Goal: Transaction & Acquisition: Purchase product/service

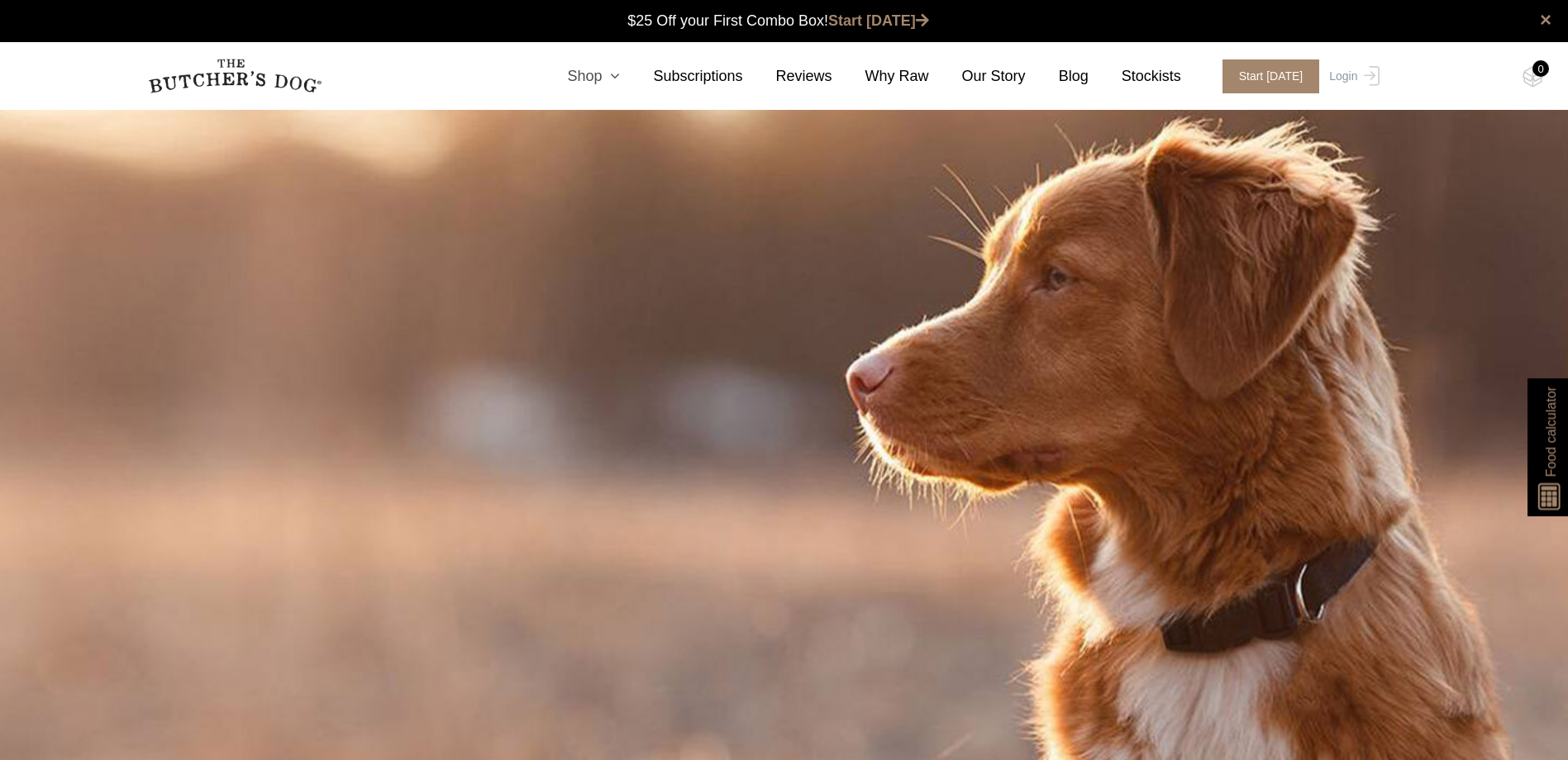
drag, startPoint x: 0, startPoint y: 0, endPoint x: 629, endPoint y: 75, distance: 633.5
click at [620, 75] on icon at bounding box center [611, 76] width 18 height 15
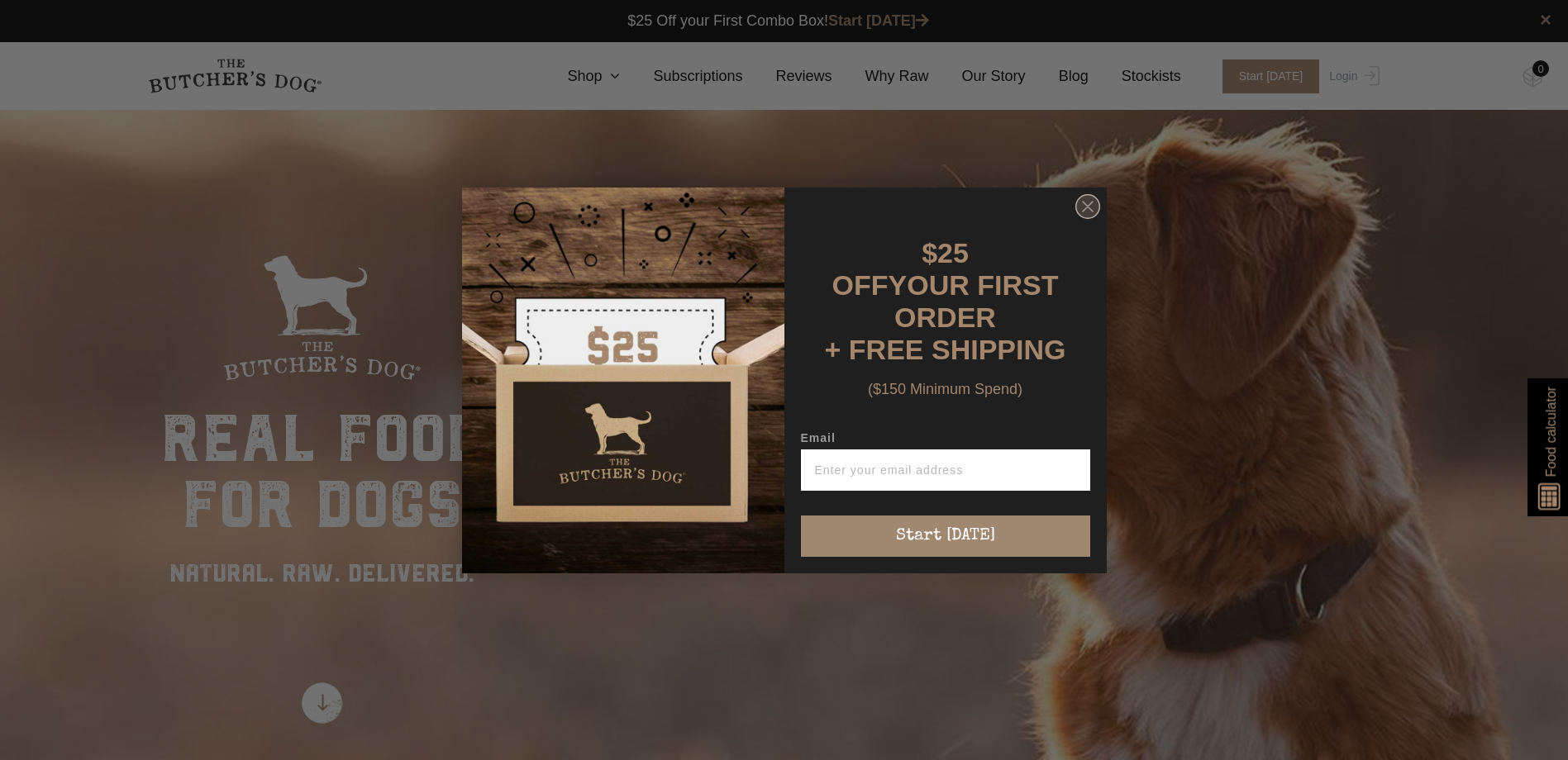
click at [1088, 206] on circle "Close dialog" at bounding box center [1086, 206] width 24 height 24
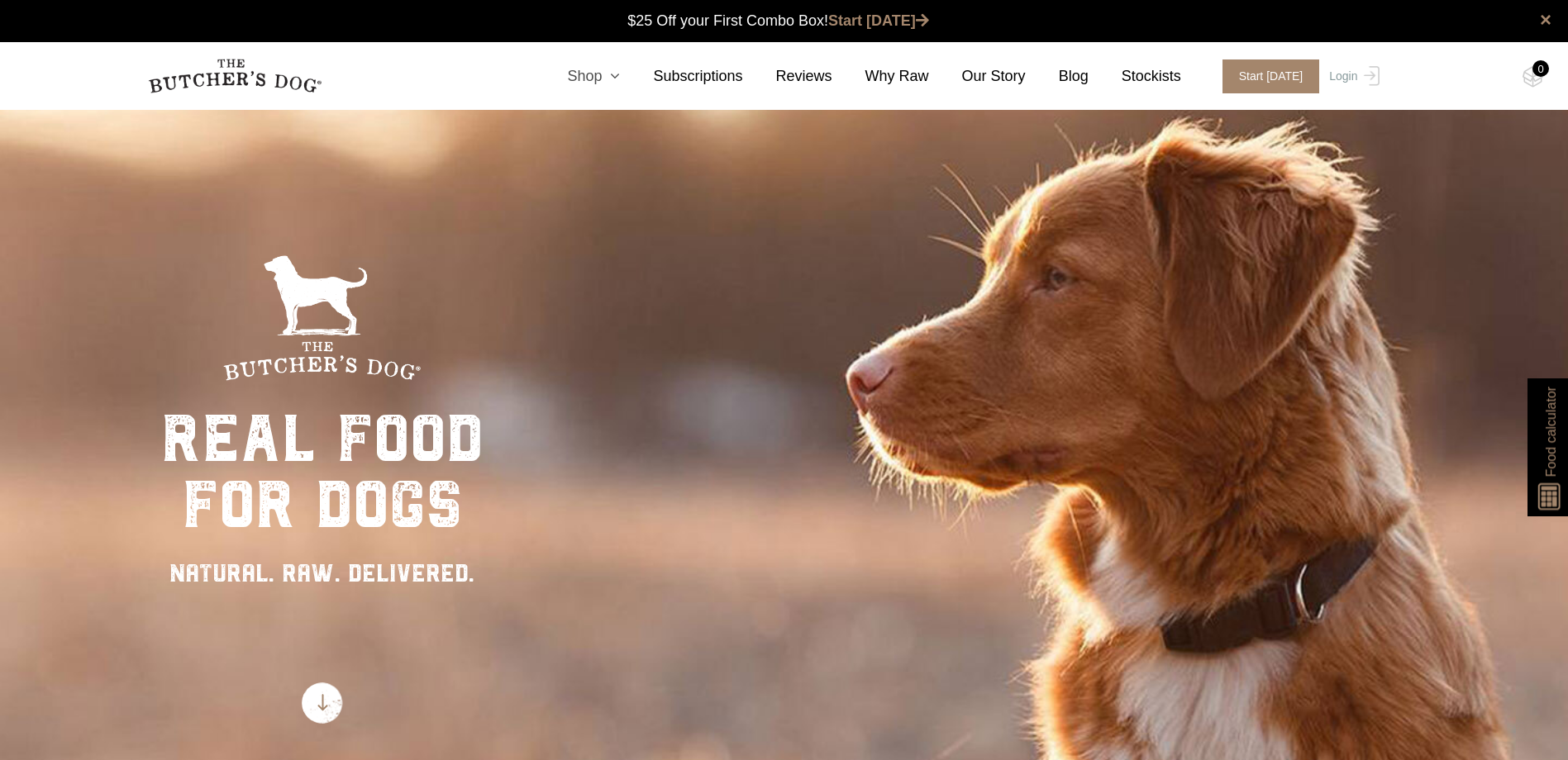
click at [620, 77] on icon at bounding box center [611, 76] width 18 height 15
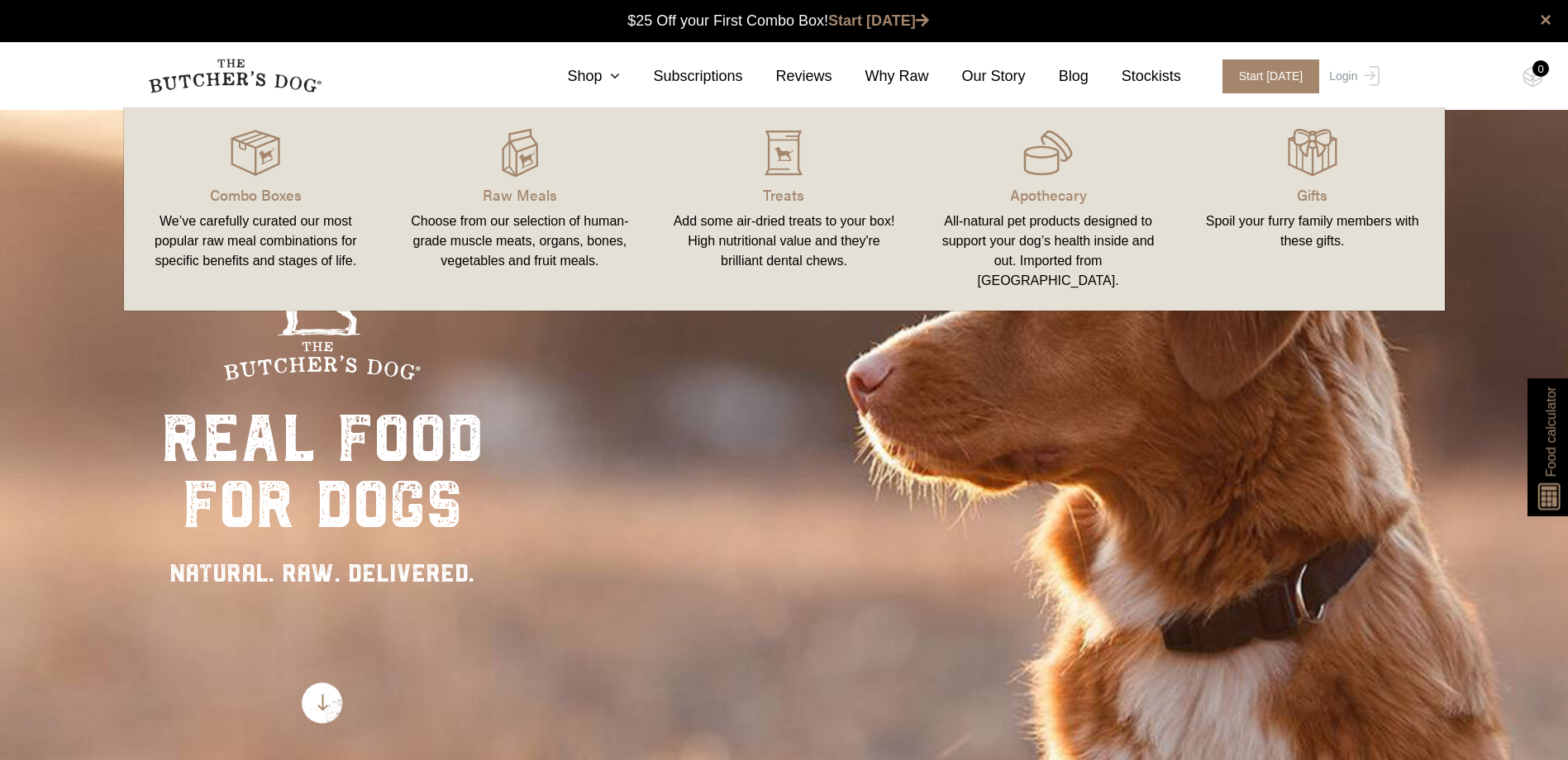
click at [808, 231] on div "Add some air-dried treats to your box! High nutritional value and they're brill…" at bounding box center [784, 241] width 224 height 60
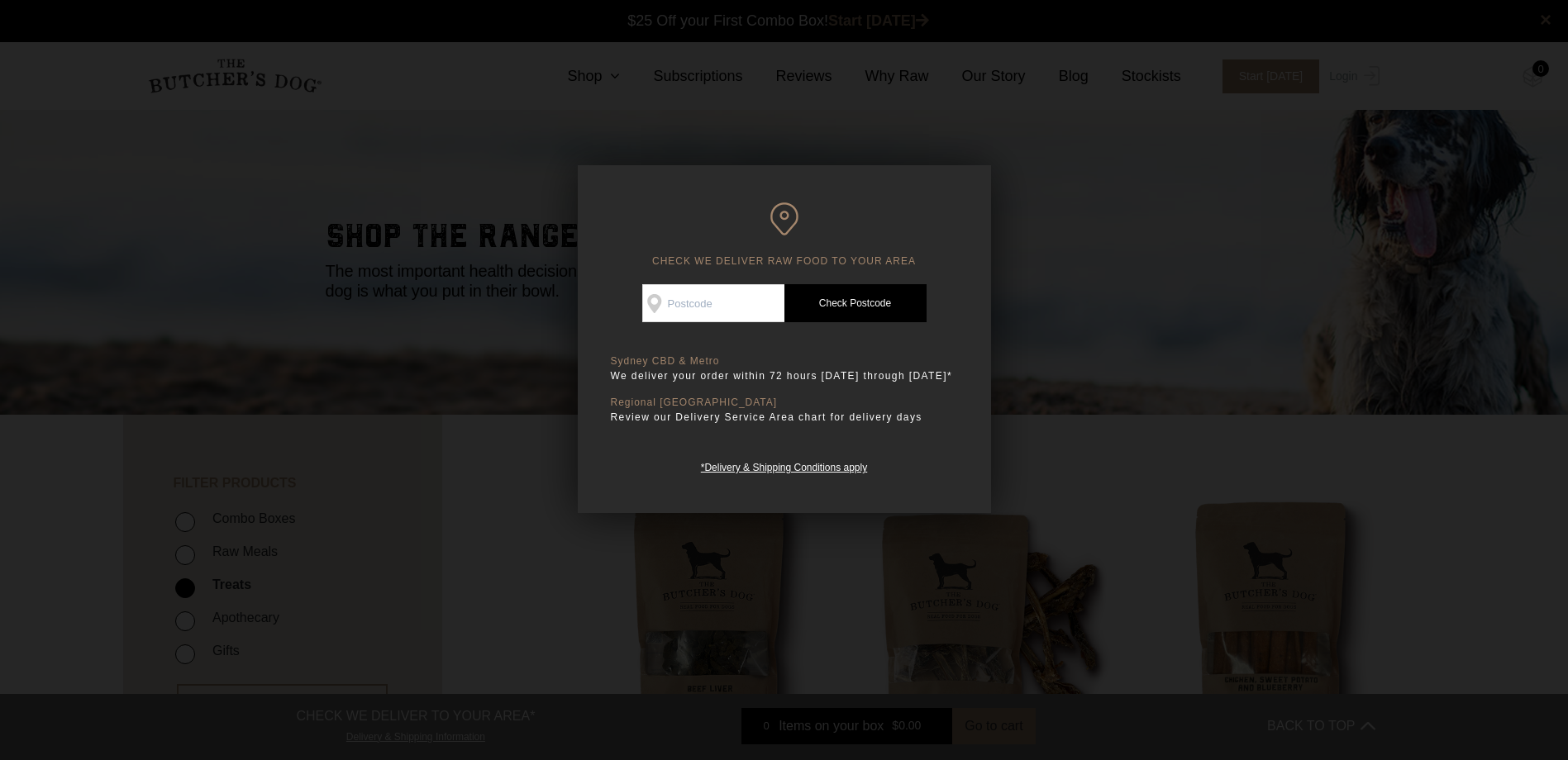
click at [723, 310] on input "Check Availability At" at bounding box center [713, 303] width 142 height 38
type input "2062"
click at [849, 301] on link "Check Postcode" at bounding box center [856, 303] width 142 height 38
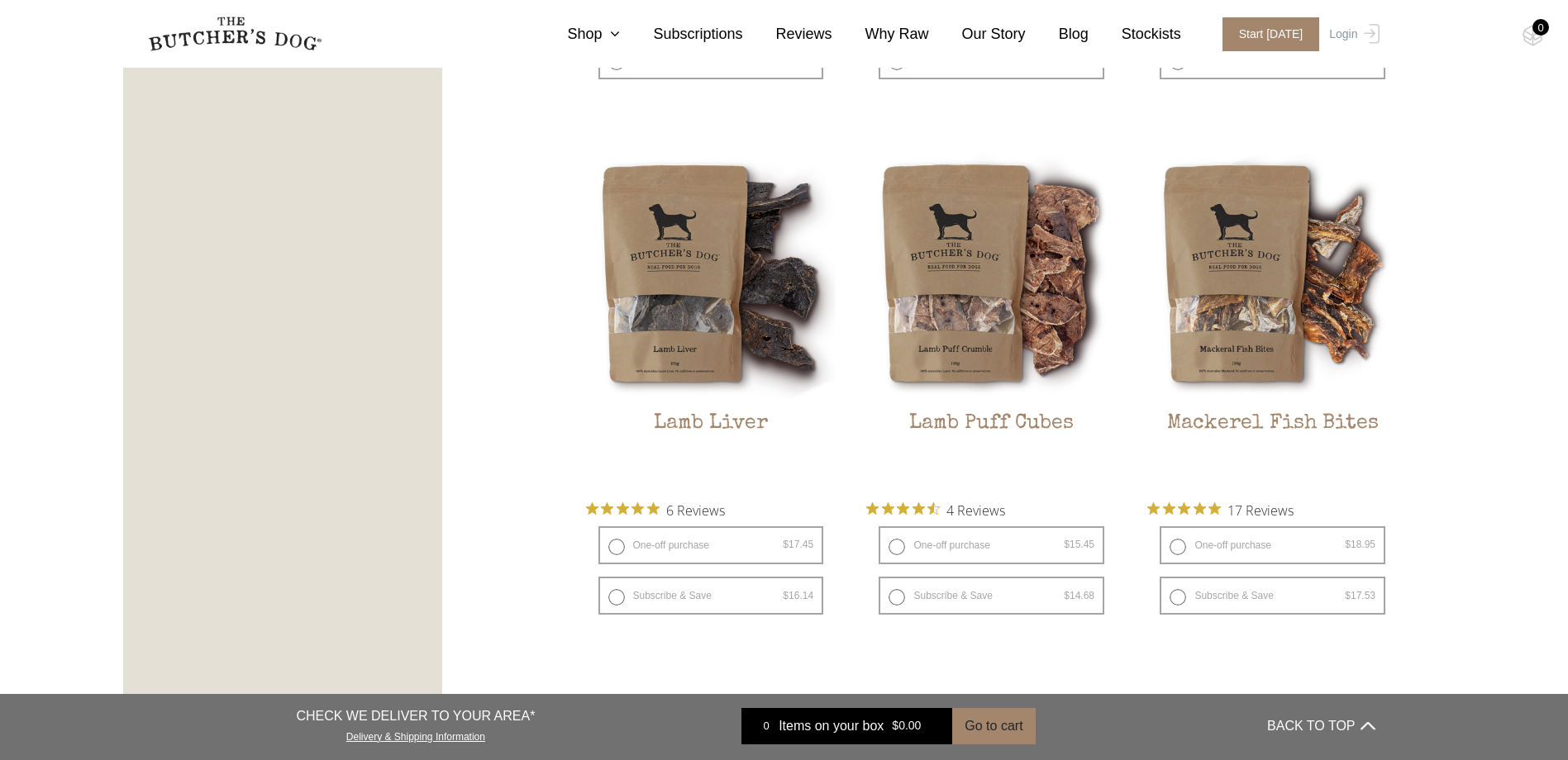
scroll to position [2065, 0]
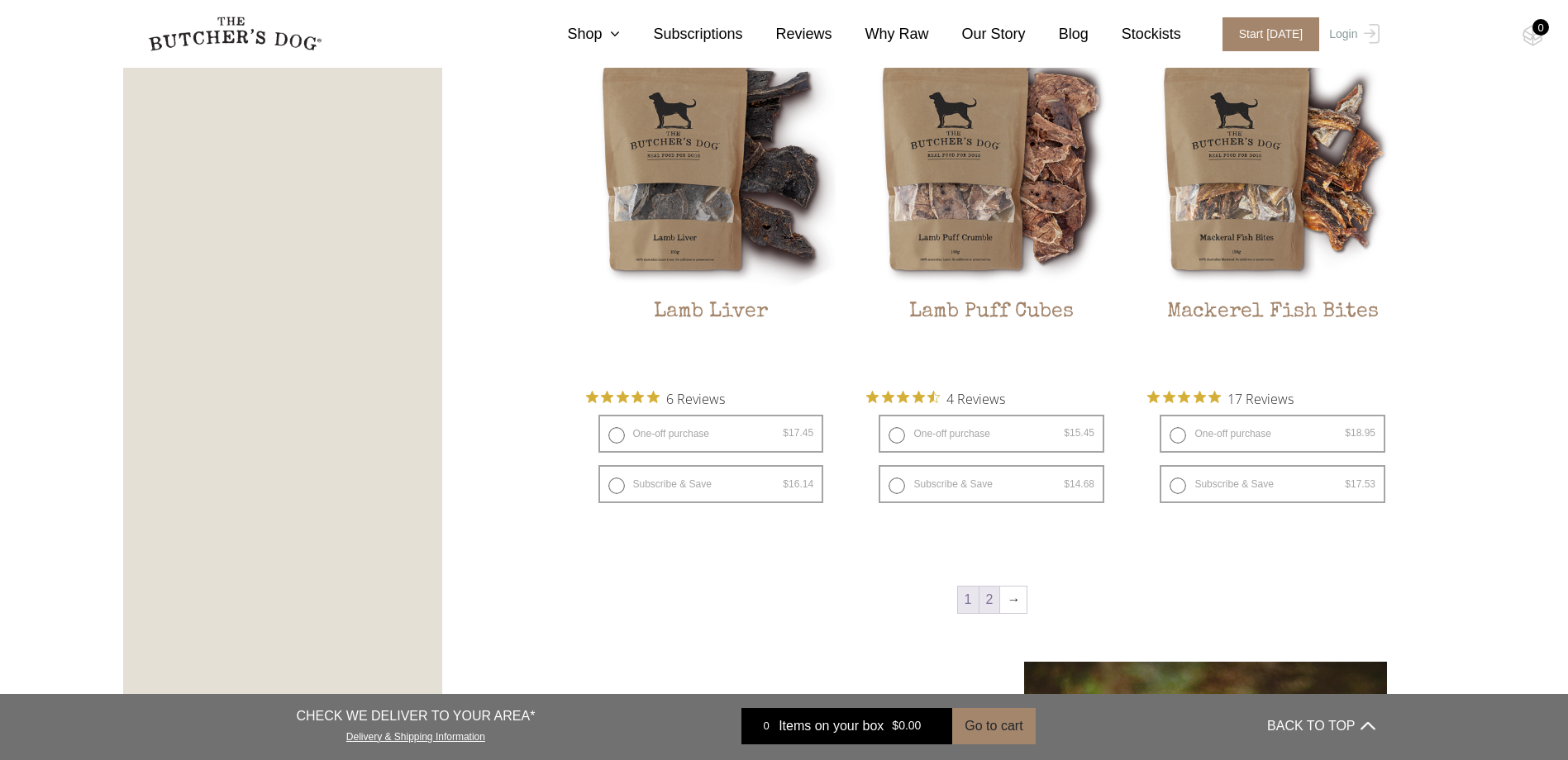
click at [992, 599] on link "2" at bounding box center [989, 600] width 20 height 27
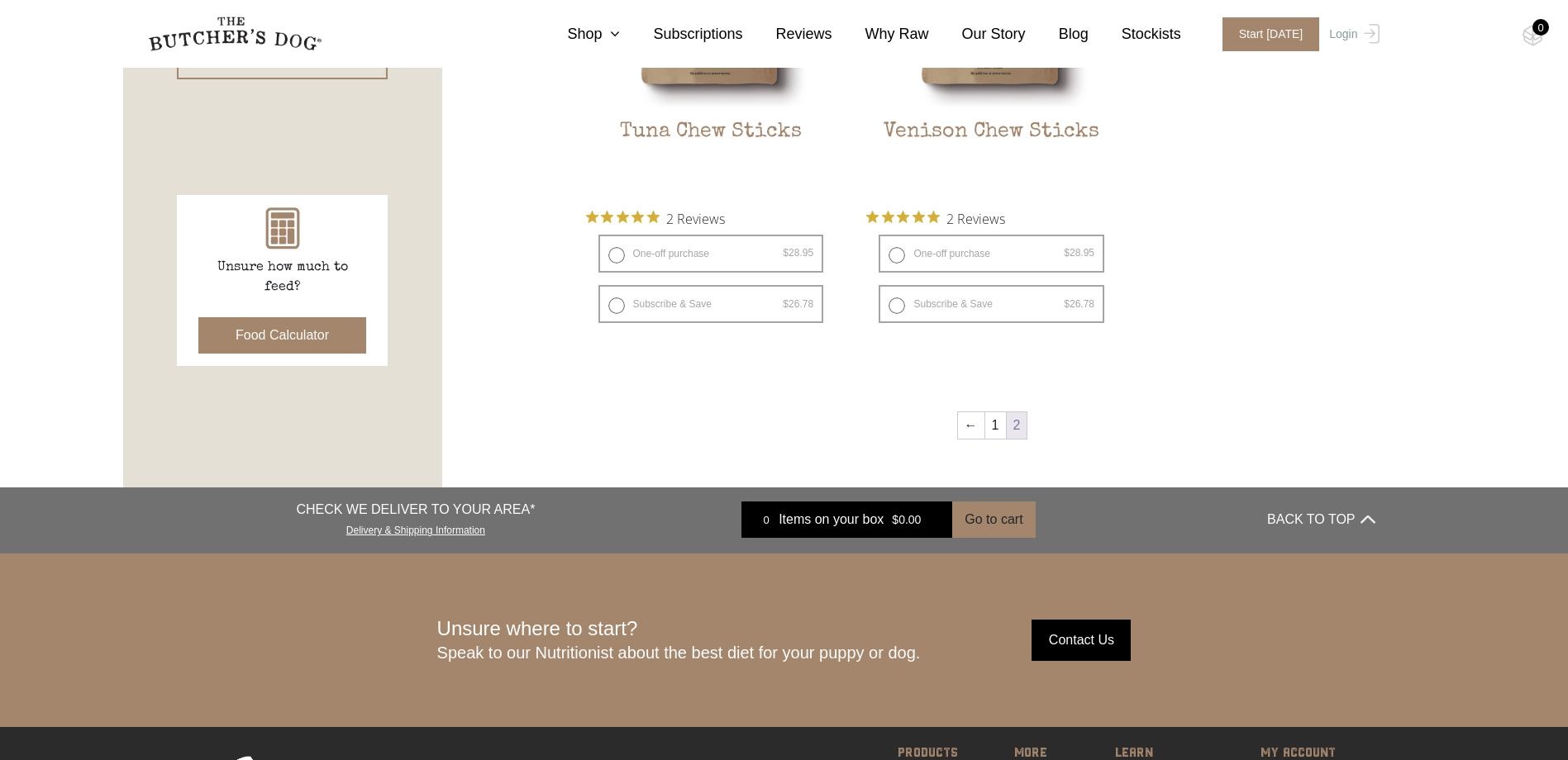
scroll to position [456, 0]
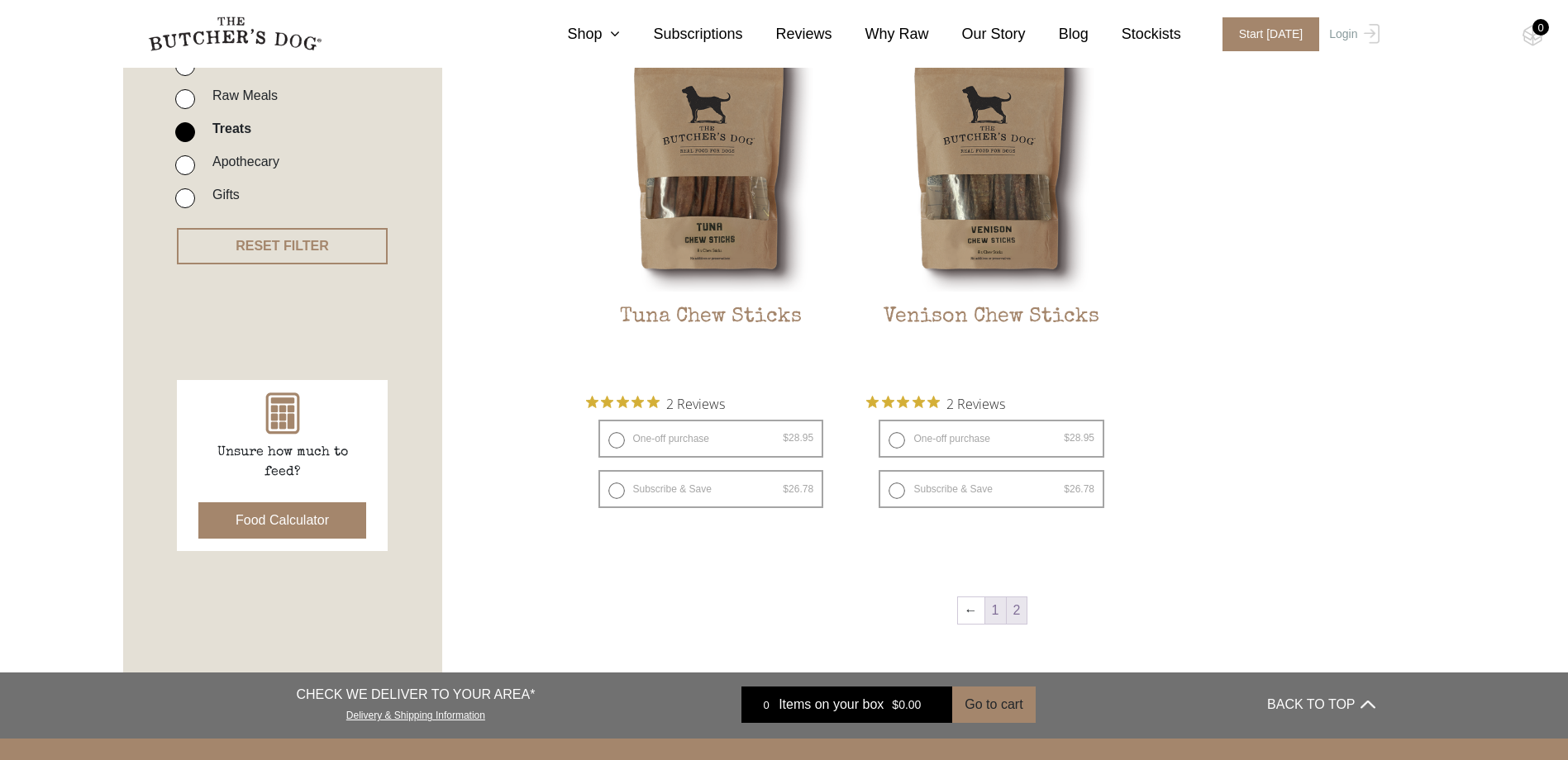
click at [995, 605] on link "1" at bounding box center [995, 610] width 20 height 27
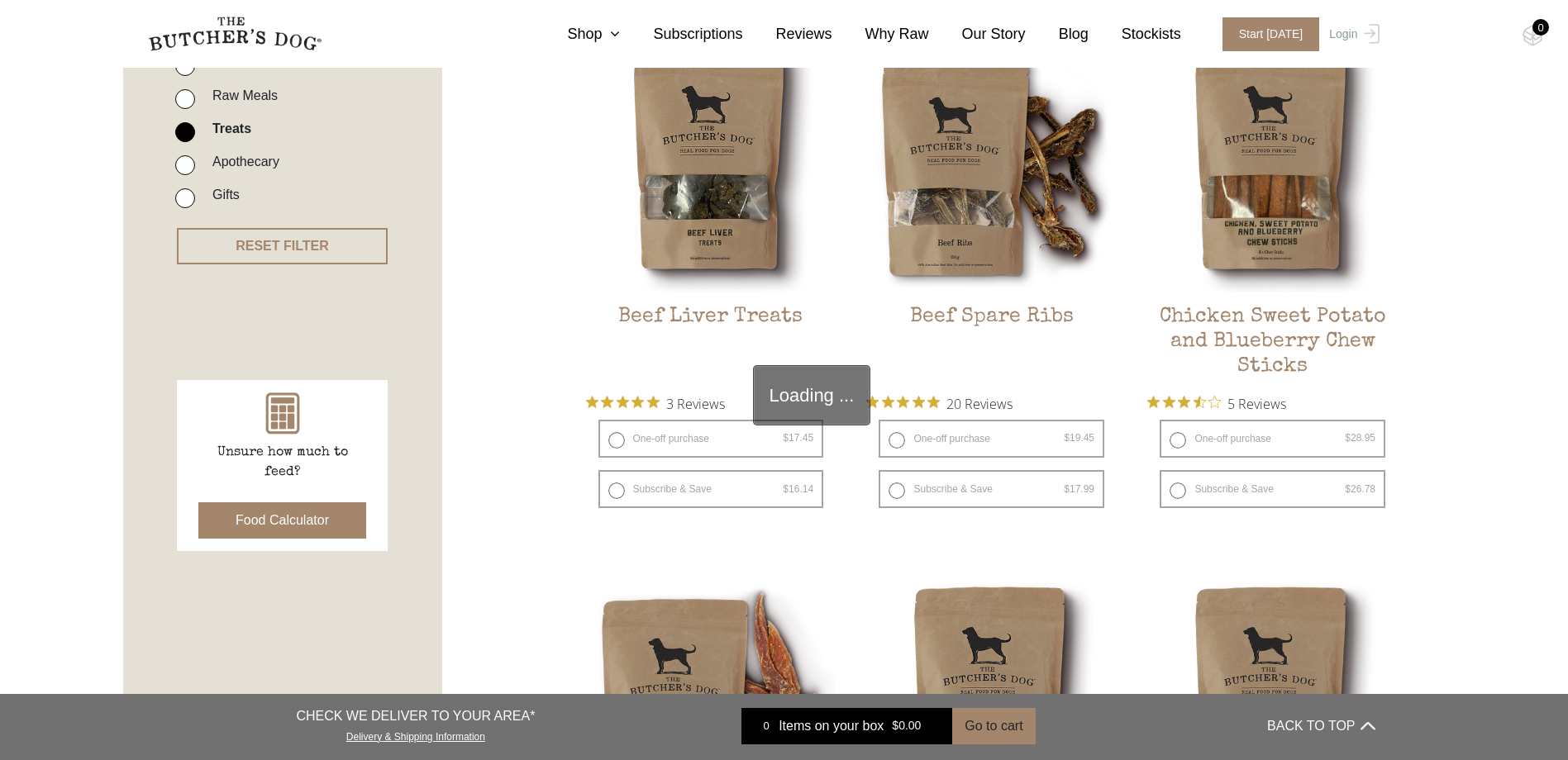
scroll to position [373, 0]
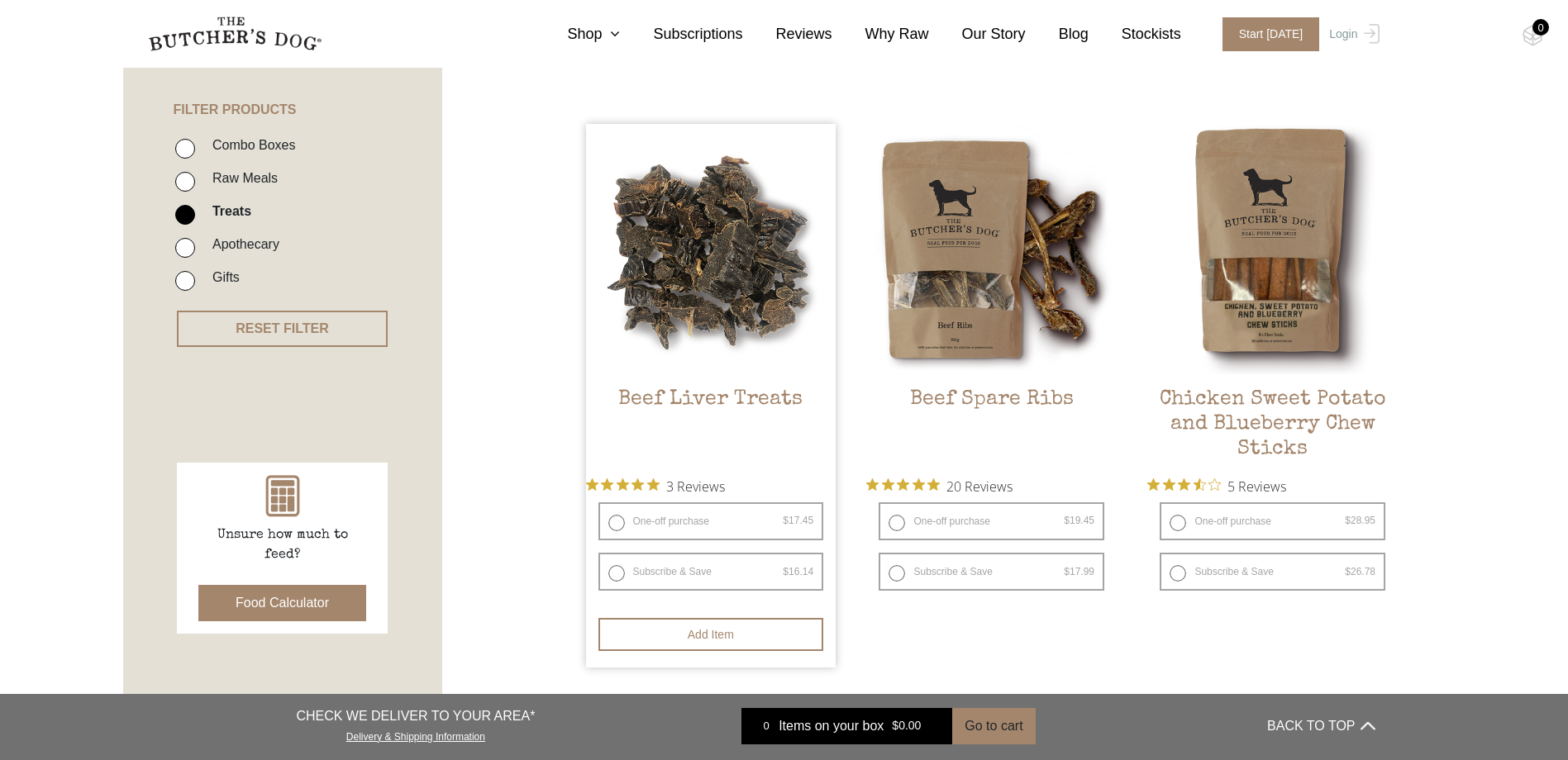
click at [735, 271] on img at bounding box center [711, 248] width 250 height 250
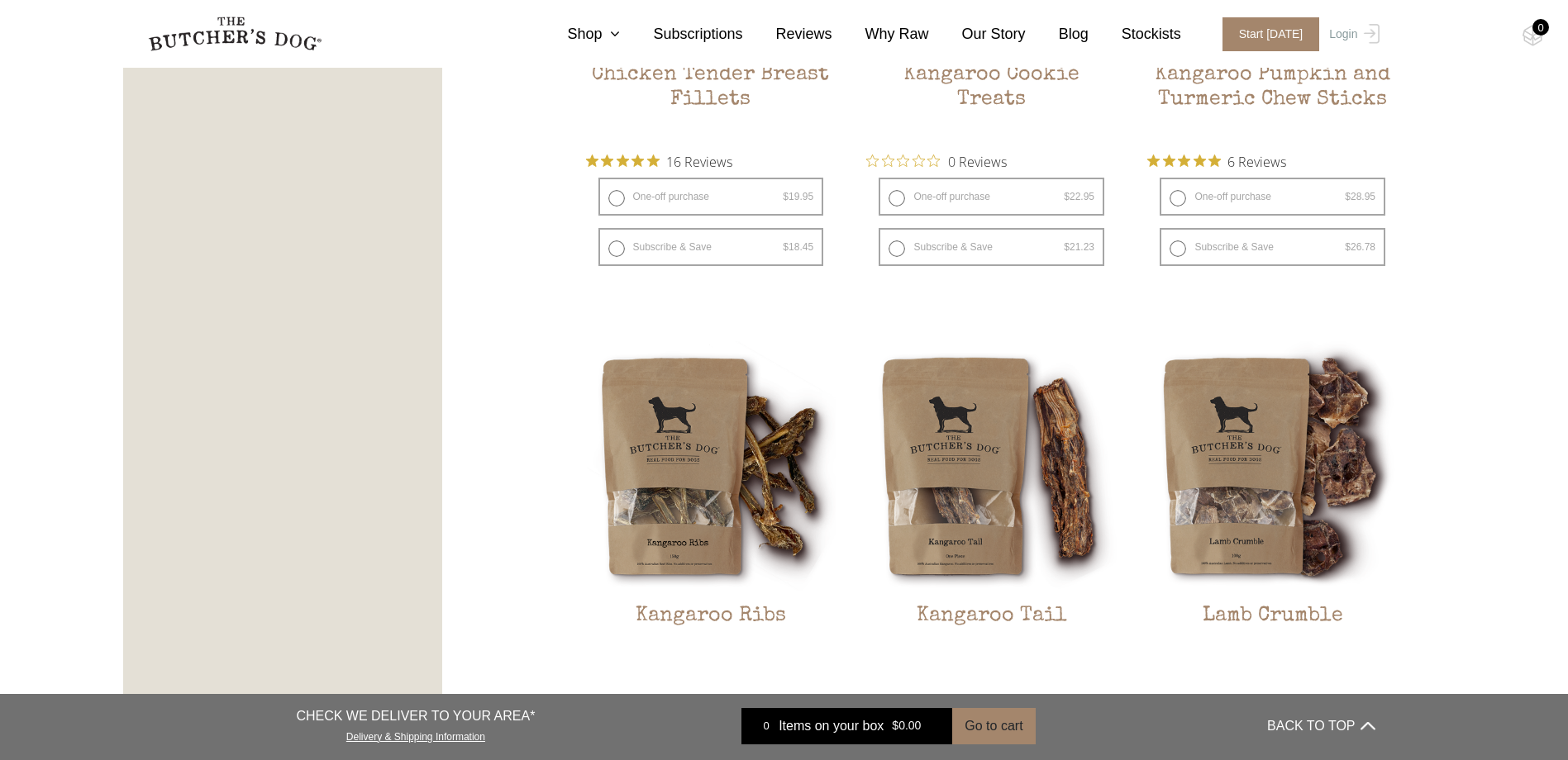
scroll to position [0, 0]
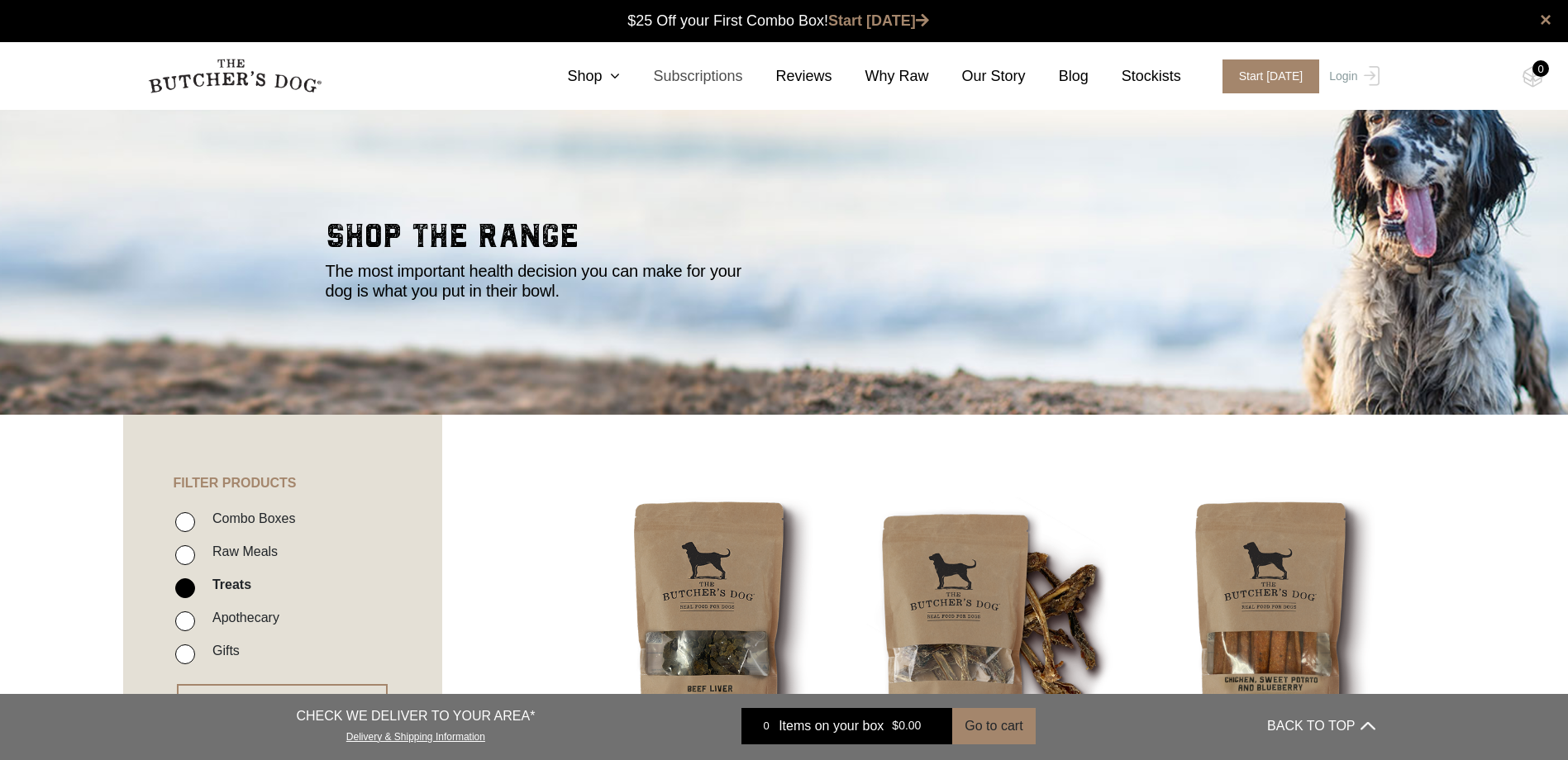
click at [641, 76] on link "Subscriptions" at bounding box center [680, 76] width 122 height 22
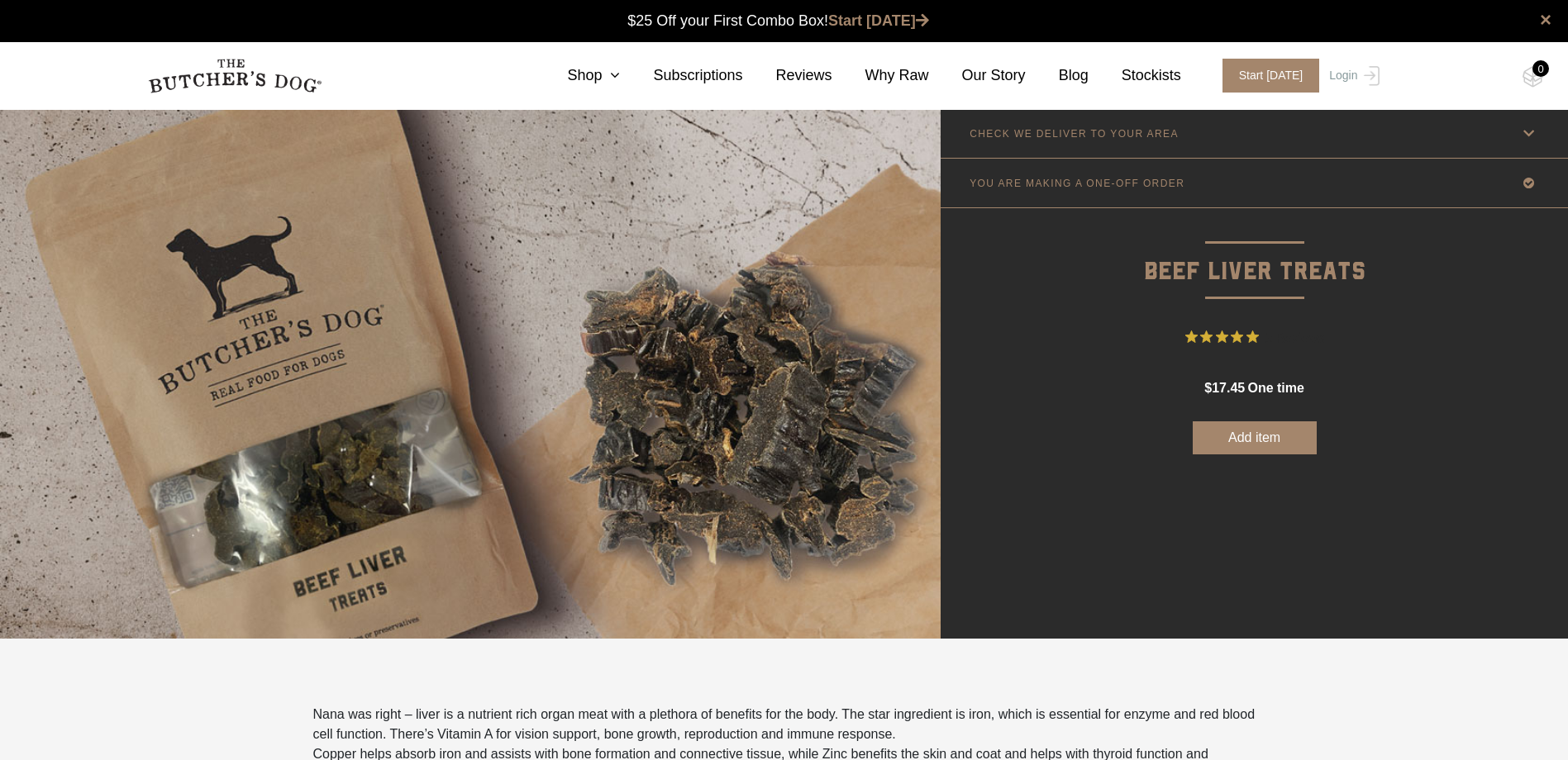
click at [1520, 132] on icon at bounding box center [1528, 133] width 20 height 20
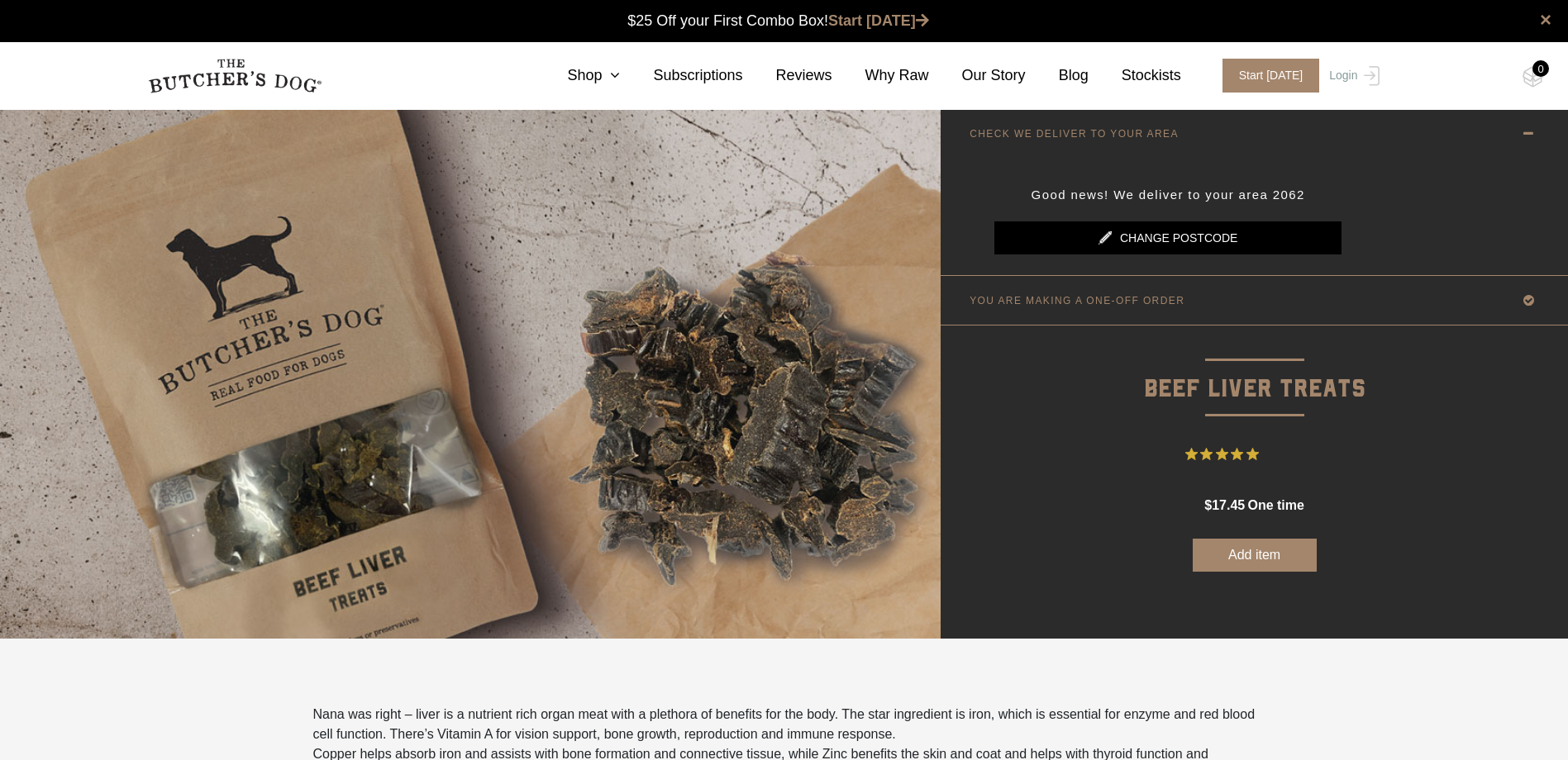
click at [1168, 239] on link "Change postcode" at bounding box center [1167, 238] width 347 height 33
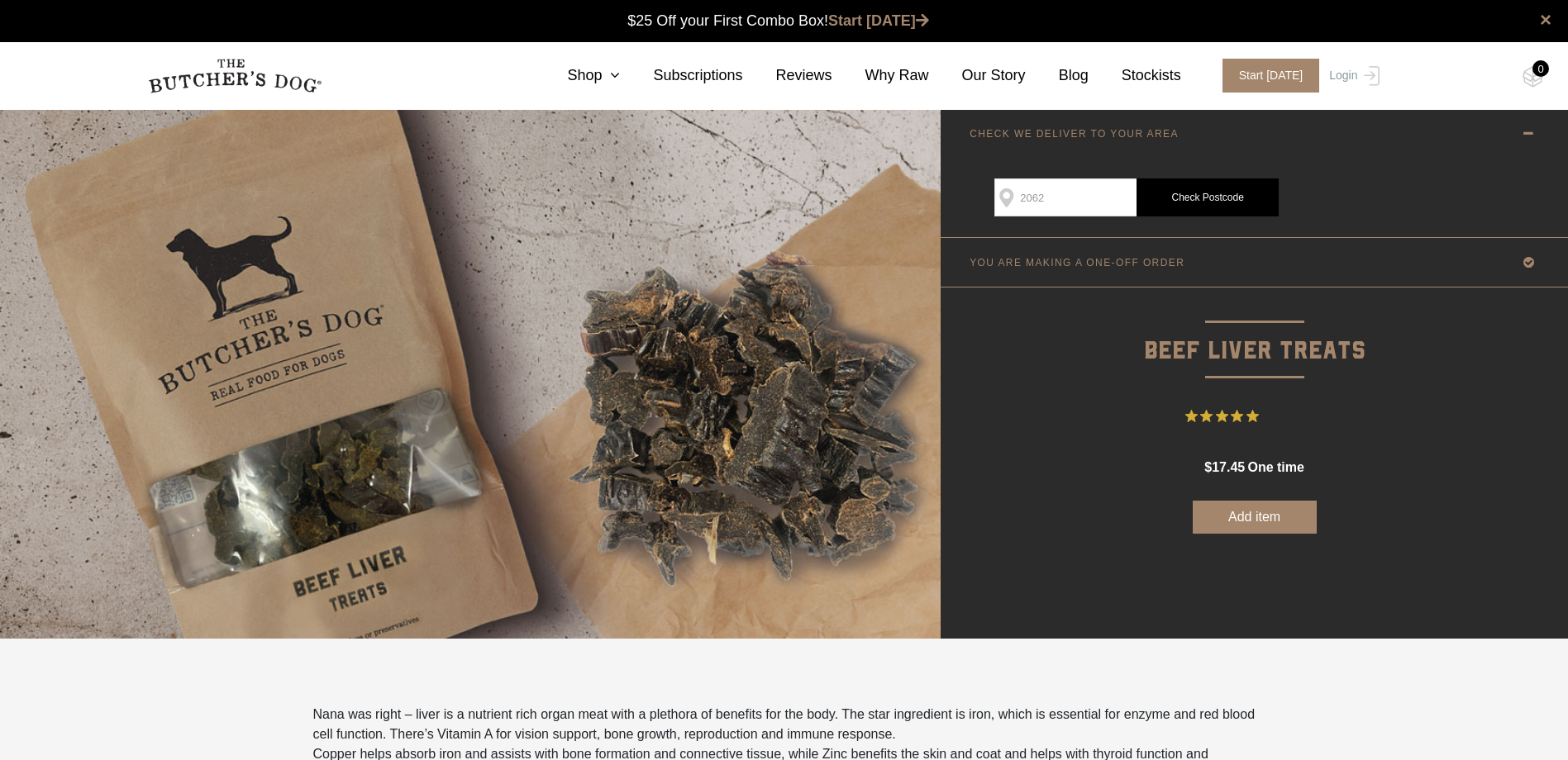
click at [1063, 200] on input "2062" at bounding box center [1065, 197] width 142 height 38
type input "1"
type input "2535"
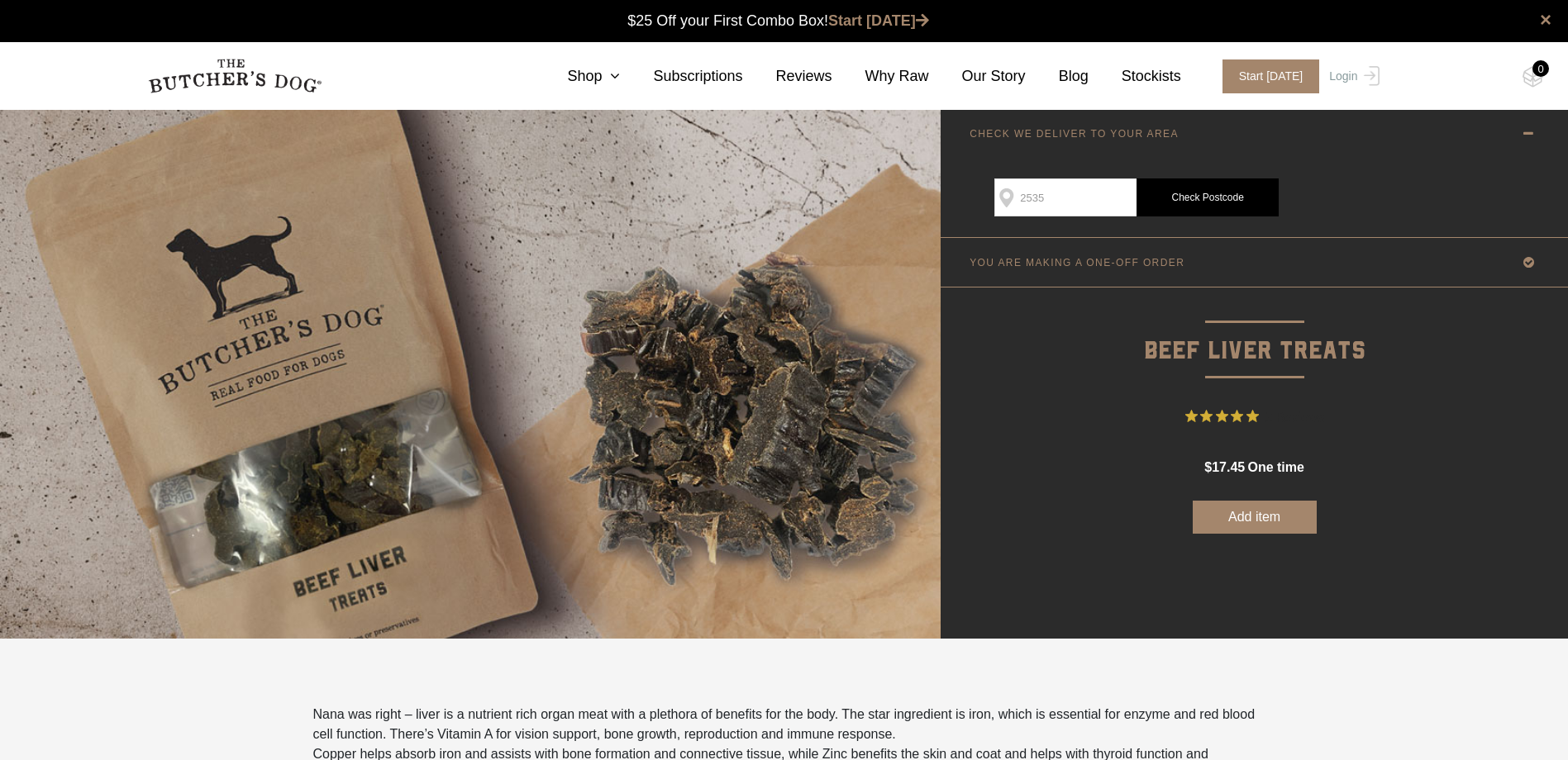
click at [1218, 202] on link "Check Postcode" at bounding box center [1207, 197] width 142 height 38
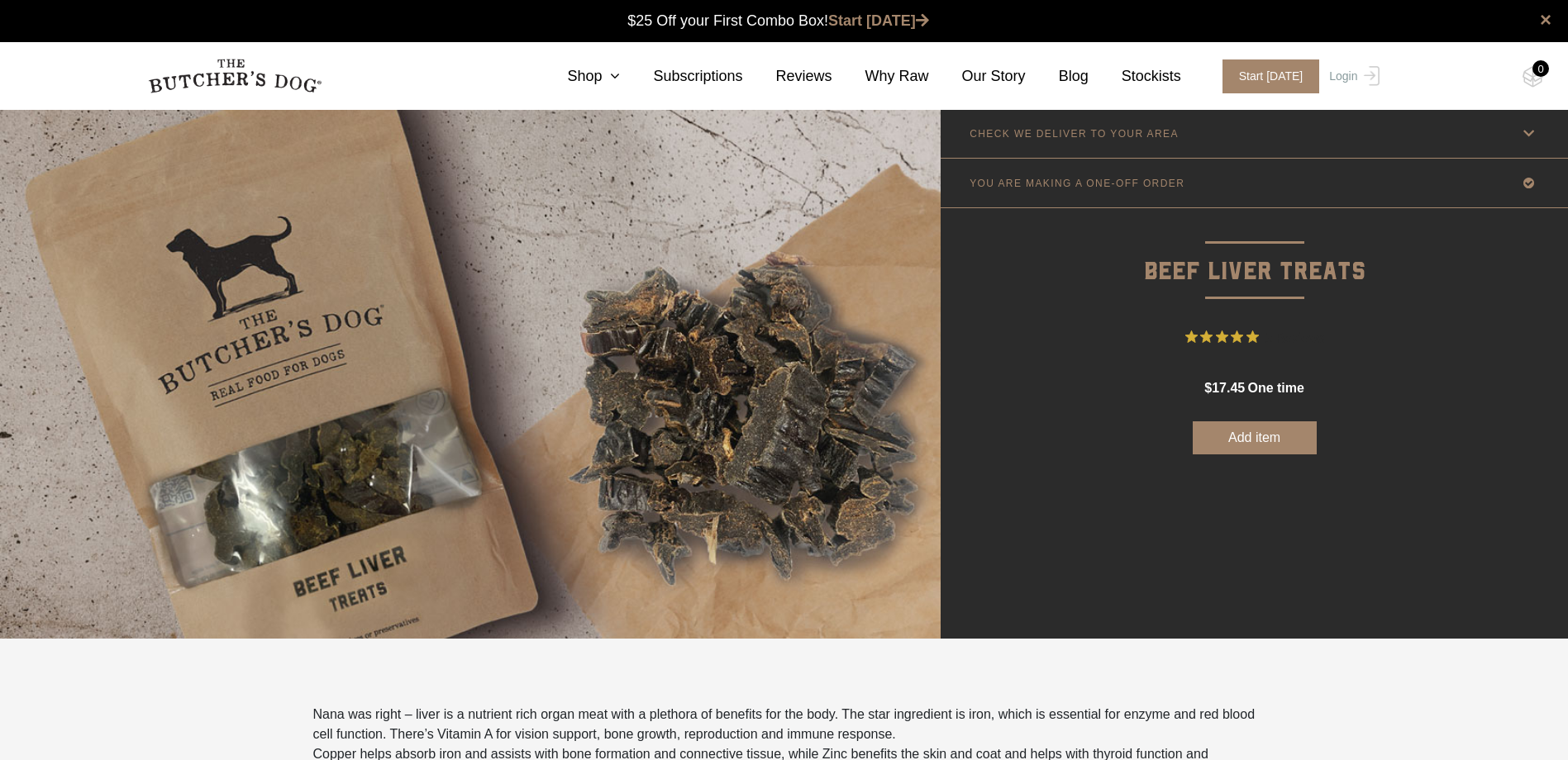
click at [1533, 127] on icon at bounding box center [1528, 133] width 20 height 20
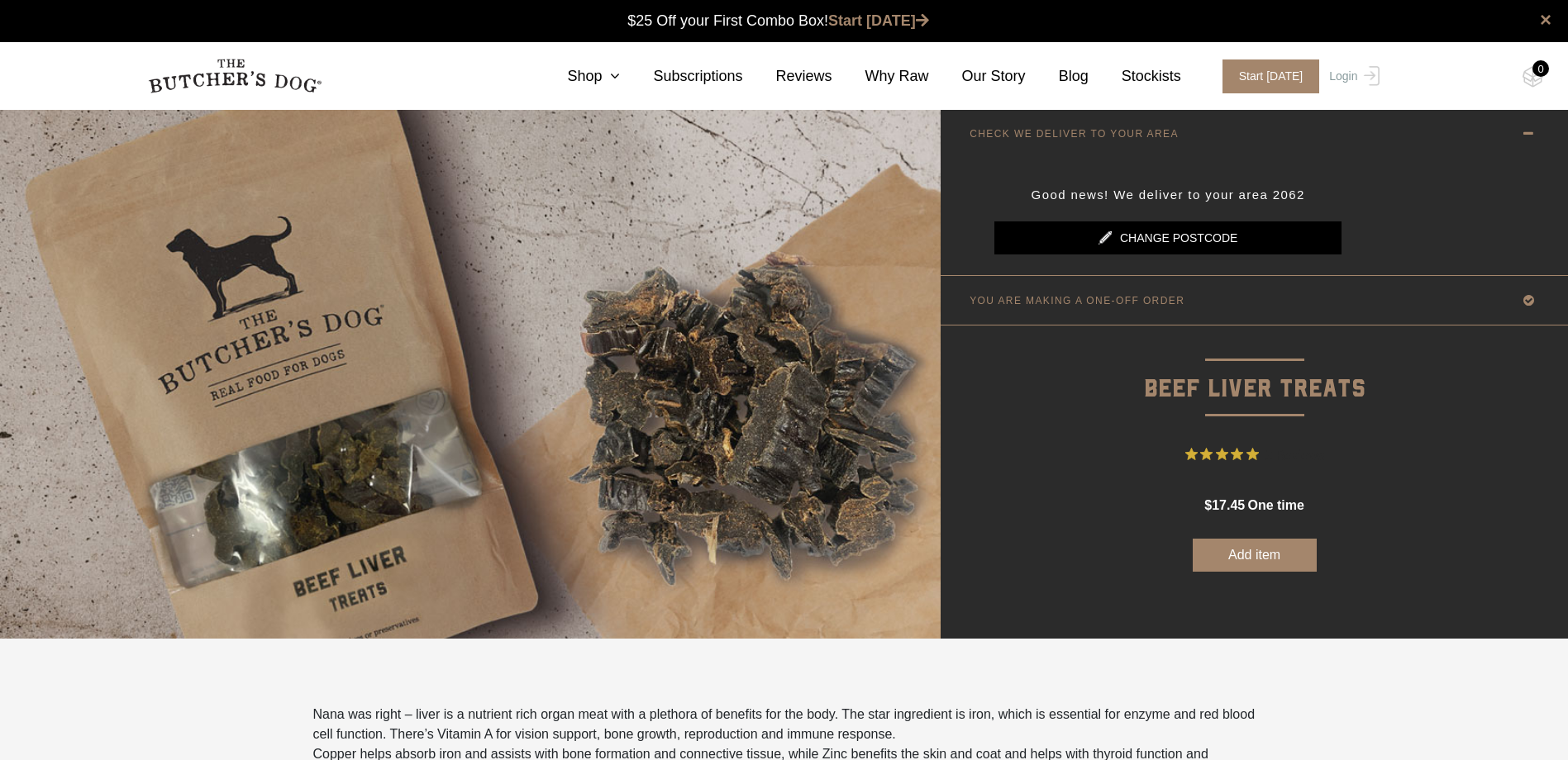
click at [1177, 237] on link "Change postcode" at bounding box center [1167, 238] width 347 height 33
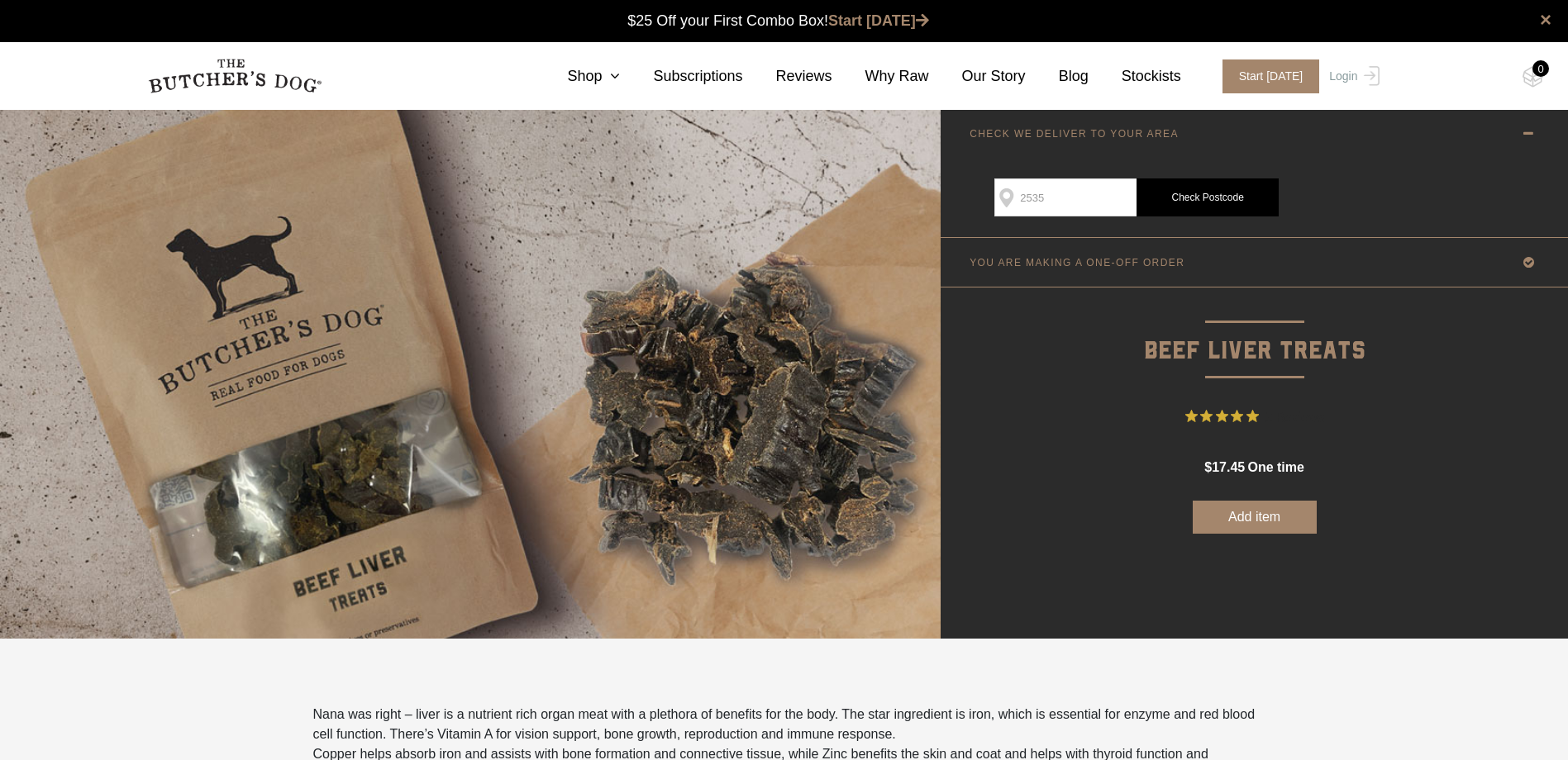
click at [1047, 199] on input "2535" at bounding box center [1065, 197] width 142 height 38
type input "2535"
click at [1188, 201] on link "Check Postcode" at bounding box center [1207, 197] width 142 height 38
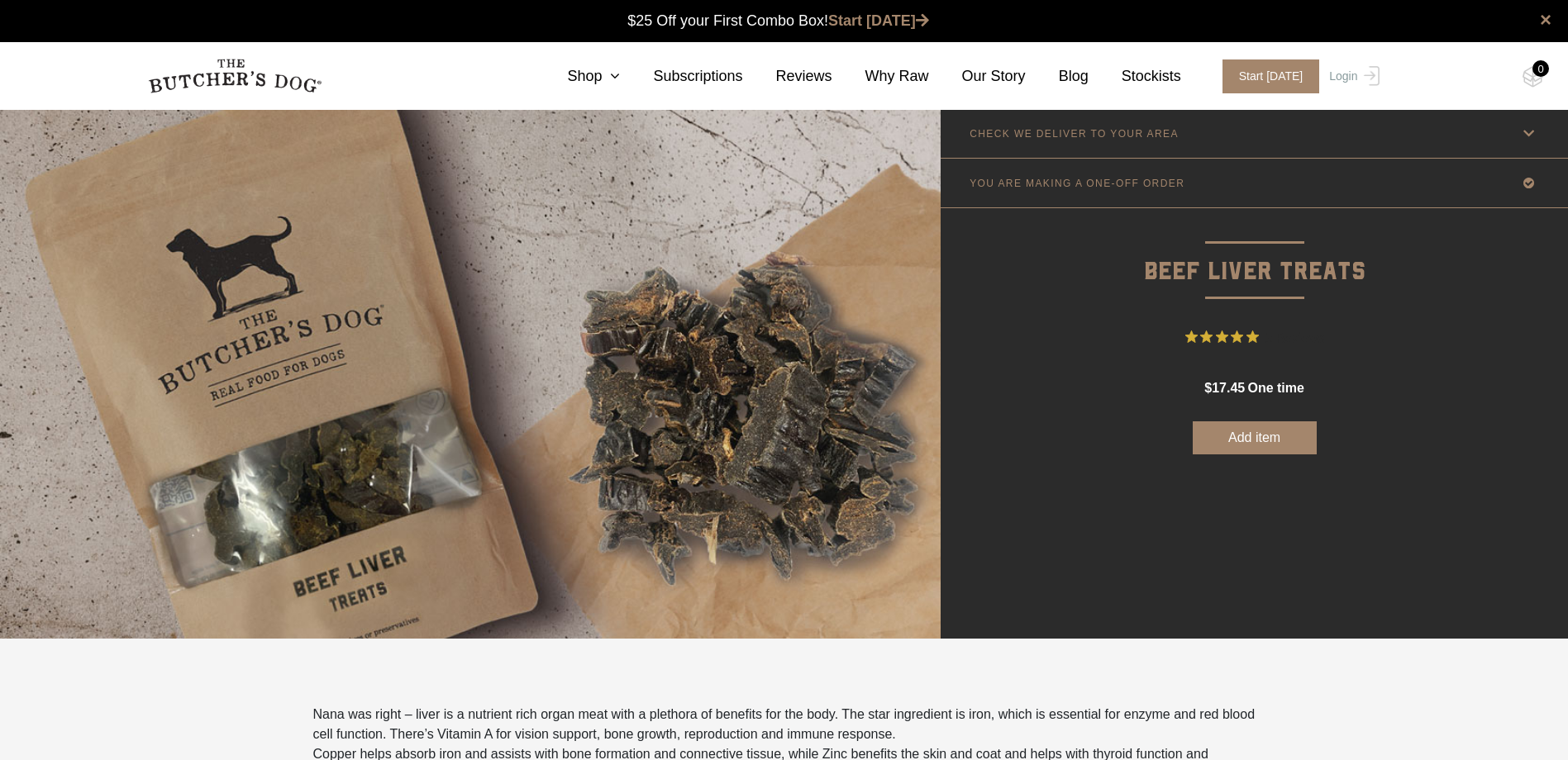
click at [1531, 133] on icon at bounding box center [1528, 133] width 20 height 20
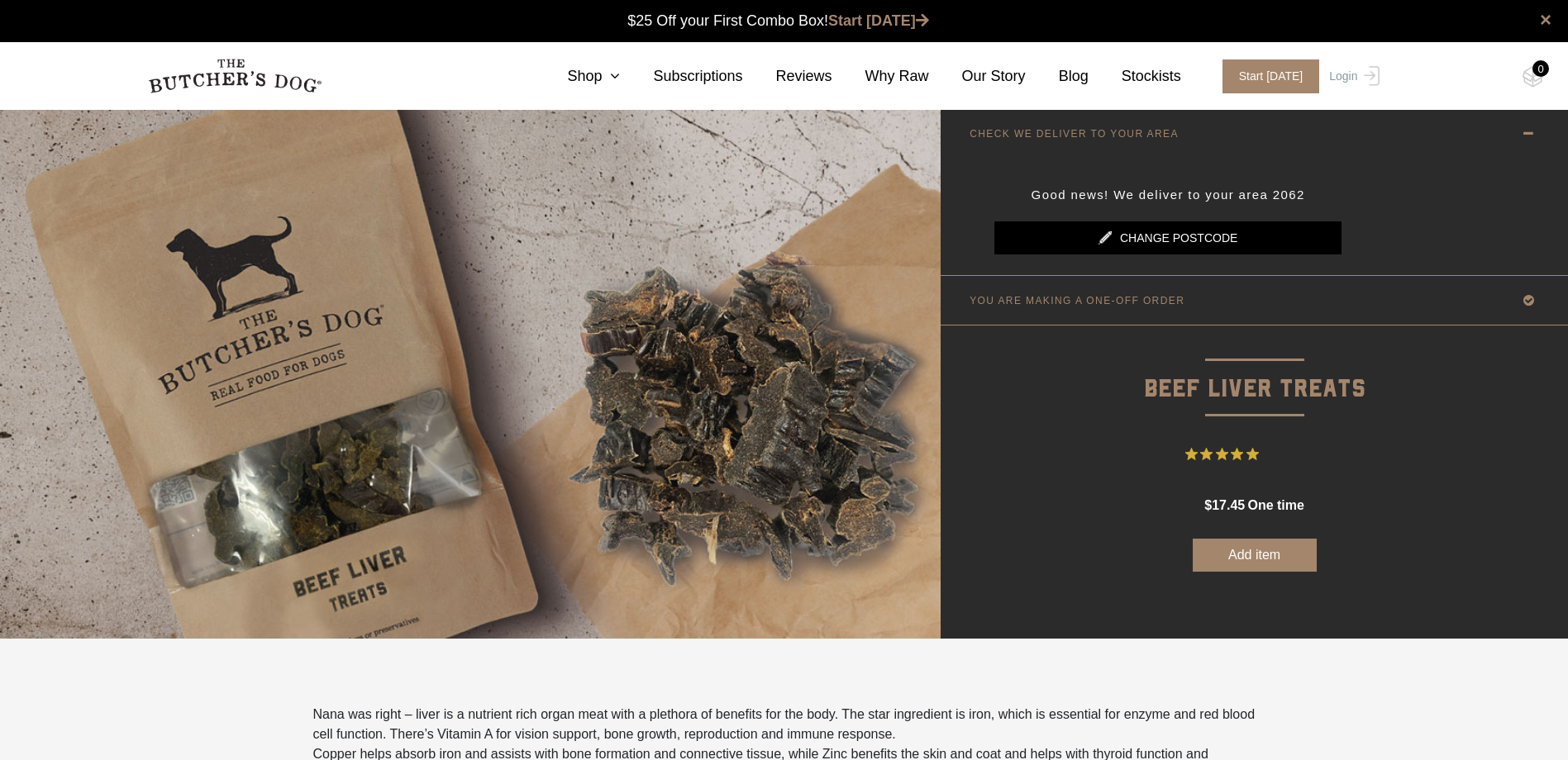
click at [1531, 133] on icon at bounding box center [1528, 133] width 20 height 20
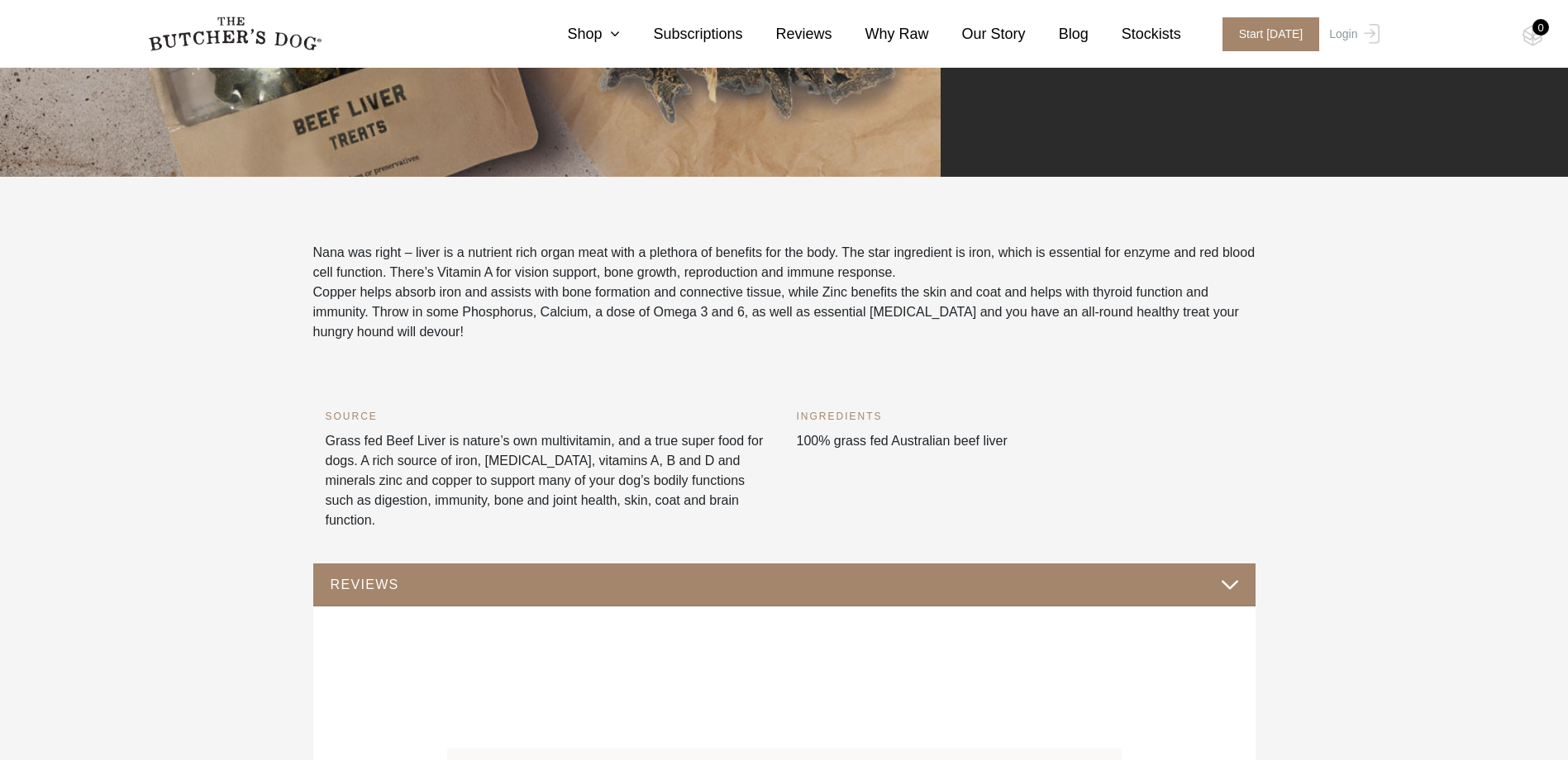
scroll to position [578, 0]
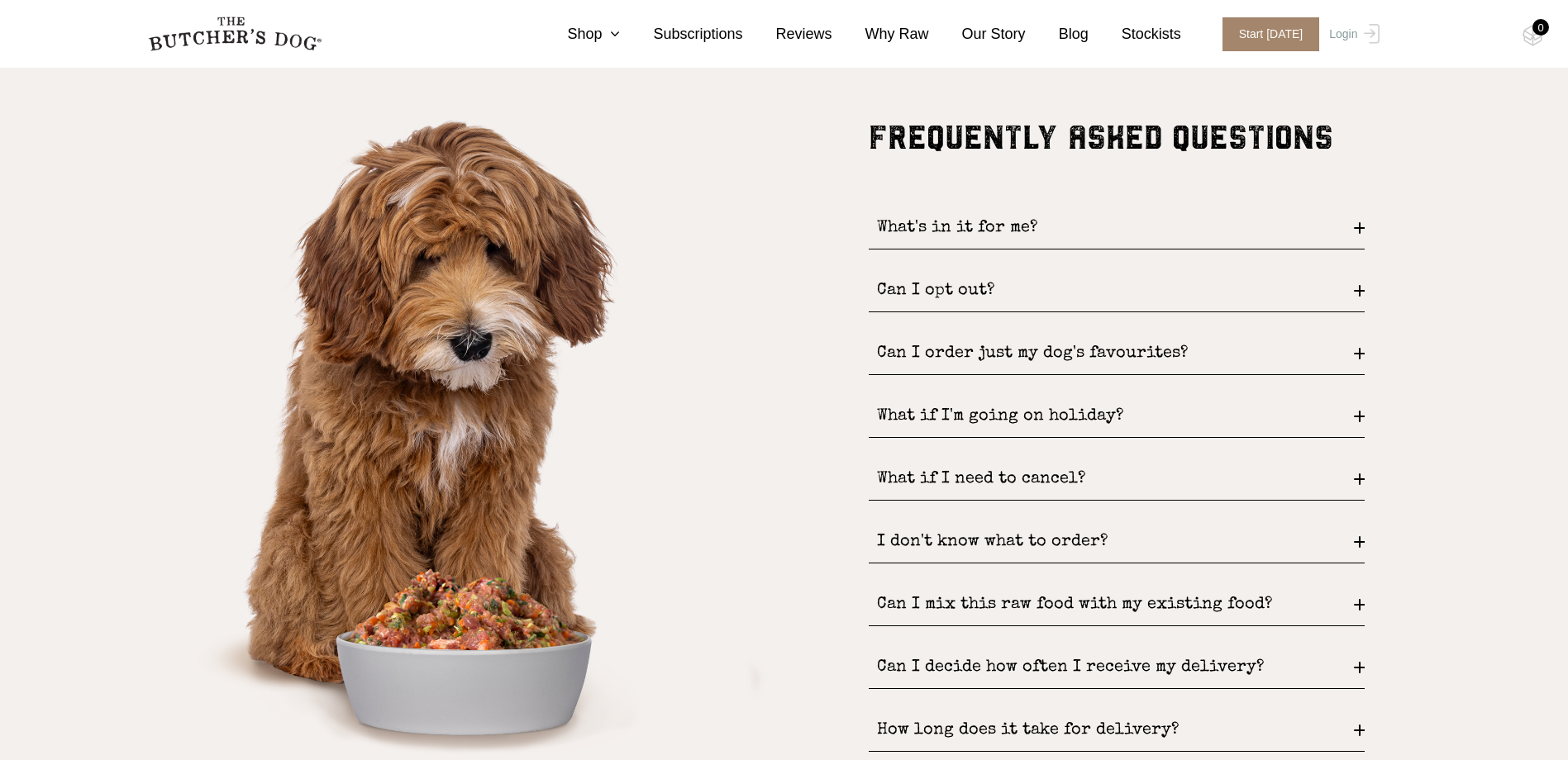
scroll to position [3721, 0]
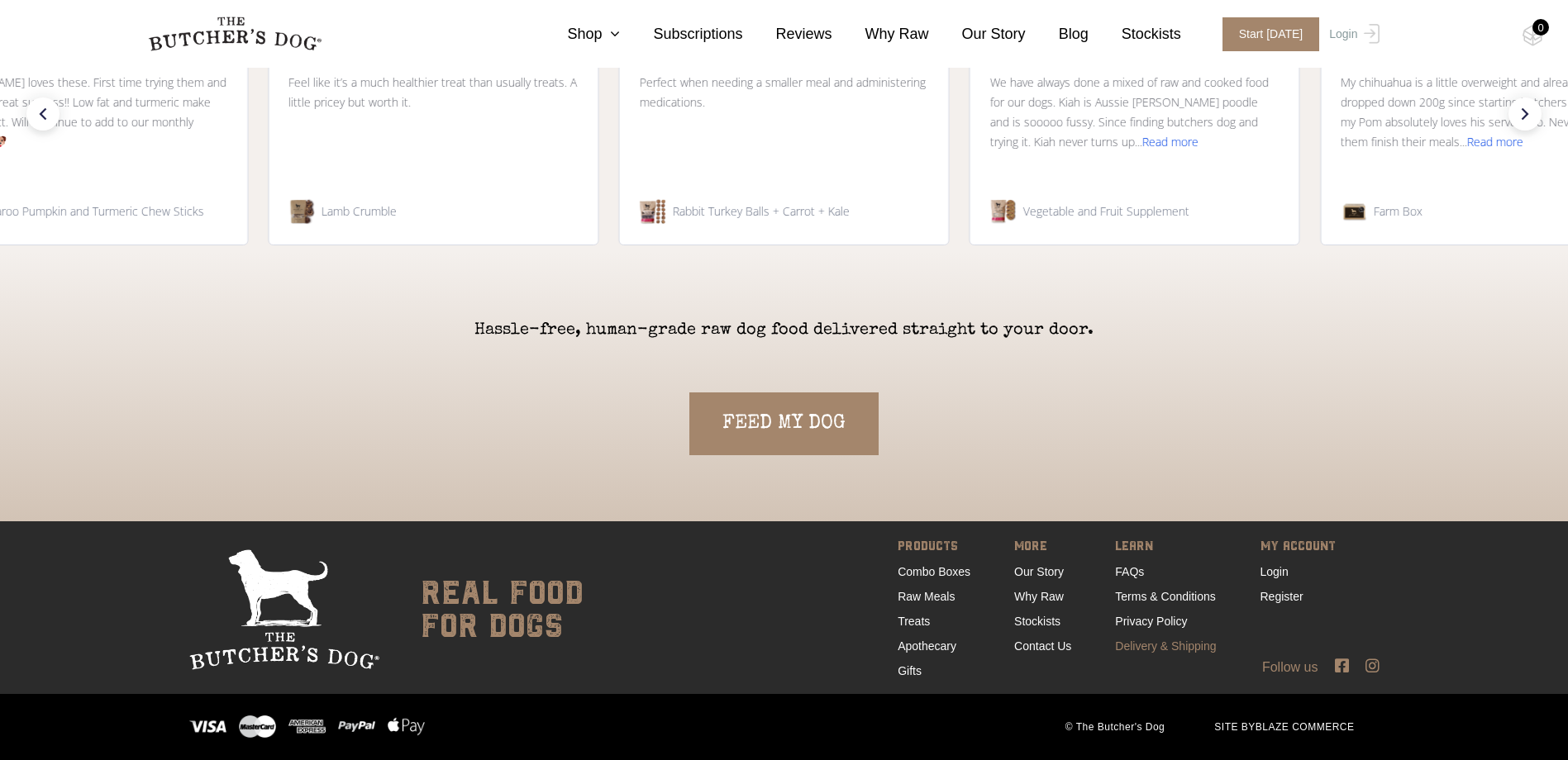
click at [1141, 646] on link "Delivery & Shipping" at bounding box center [1165, 645] width 101 height 13
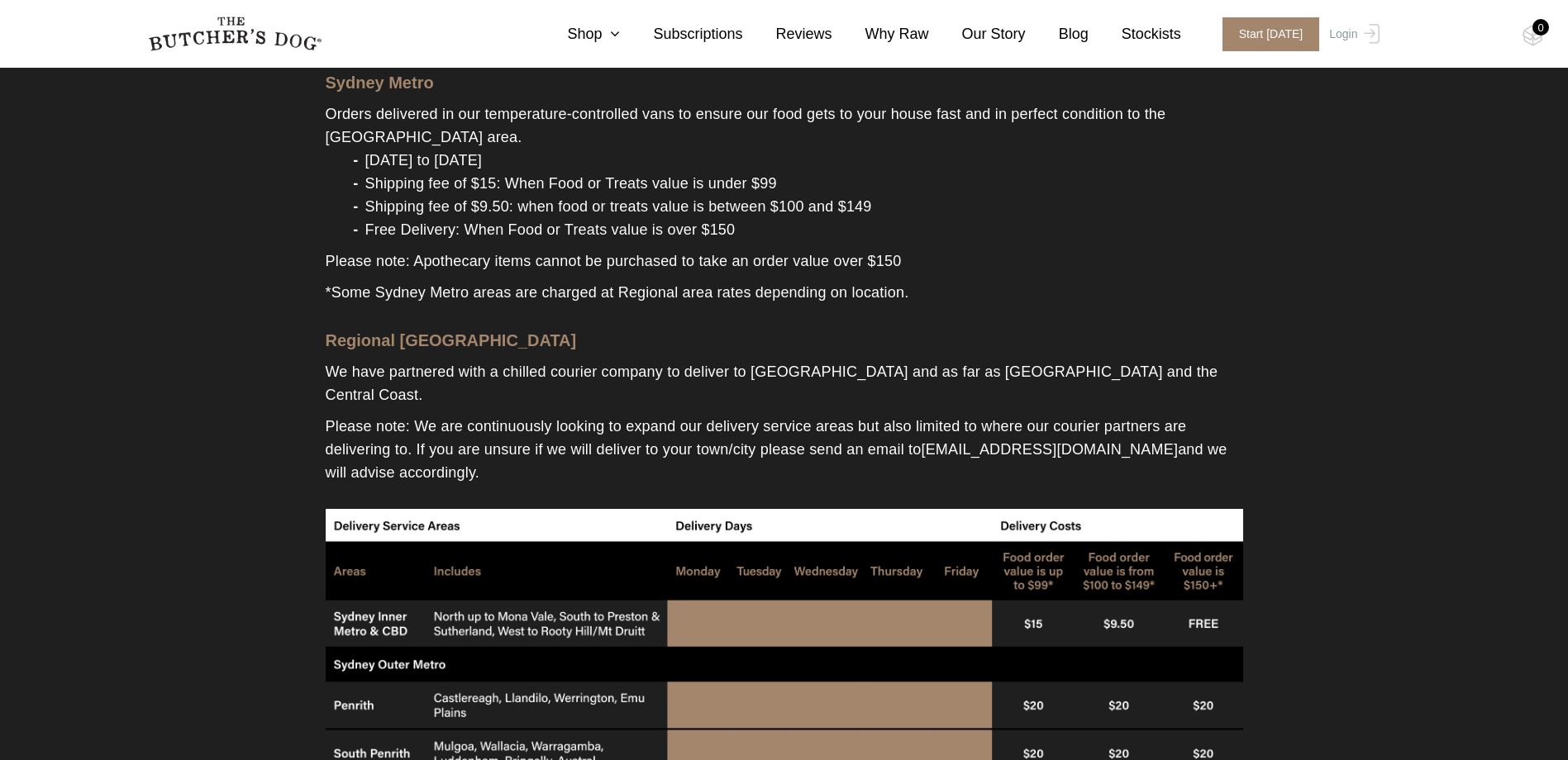
scroll to position [330, 0]
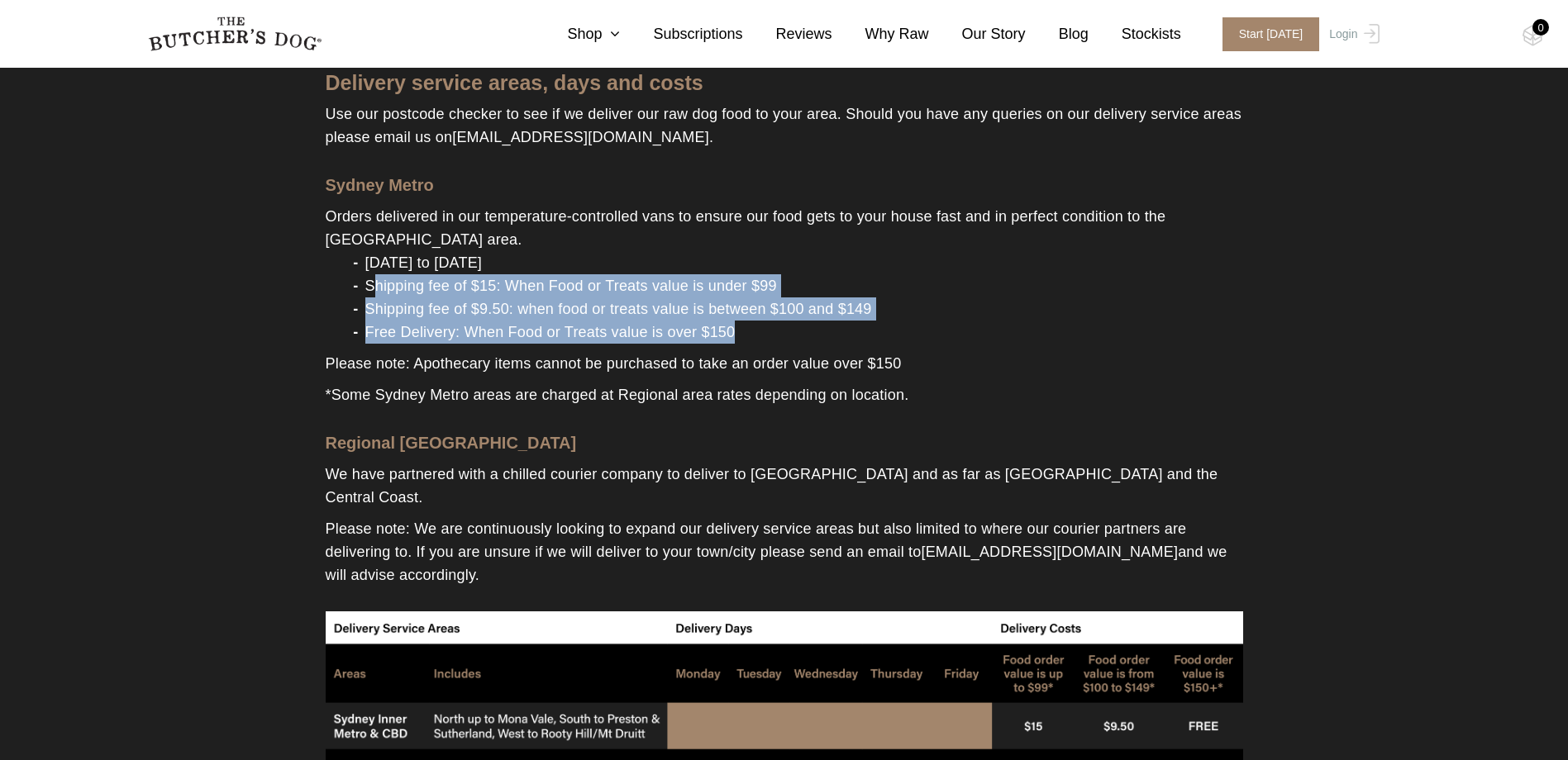
drag, startPoint x: 374, startPoint y: 283, endPoint x: 891, endPoint y: 323, distance: 518.5
click at [891, 323] on ul "[DATE] to [DATE] Shipping fee of $15: When Food or Treats value is under $99 Sh…" at bounding box center [784, 297] width 917 height 93
click at [891, 323] on li "Free Delivery: When Food or Treats value is over $150" at bounding box center [800, 332] width 884 height 23
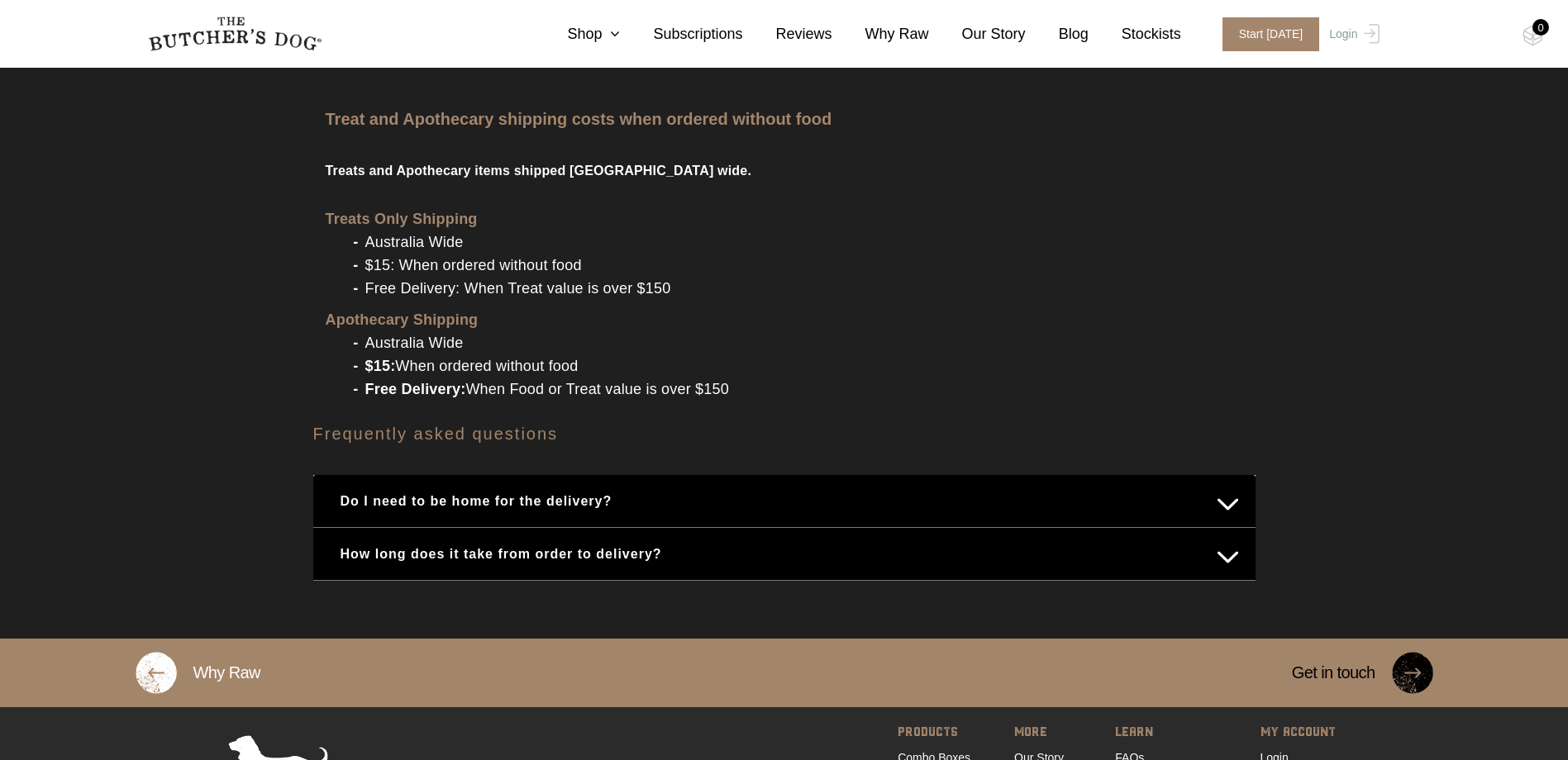
scroll to position [1982, 0]
